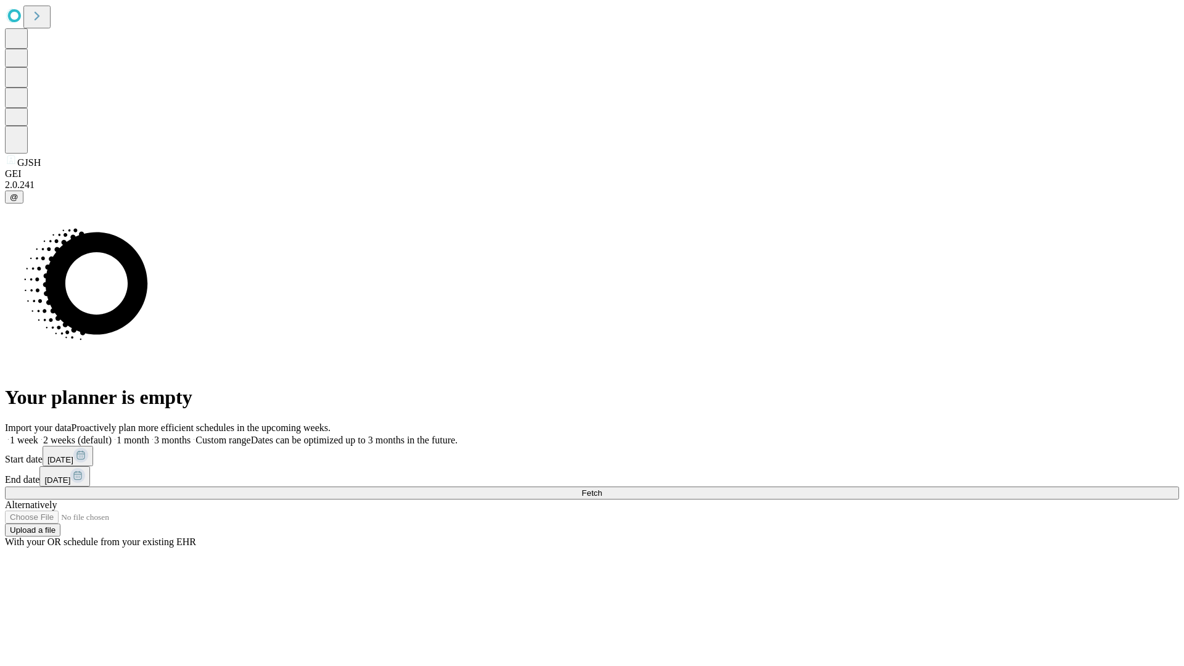
click at [602, 488] on span "Fetch" at bounding box center [592, 492] width 20 height 9
